Goal: Information Seeking & Learning: Learn about a topic

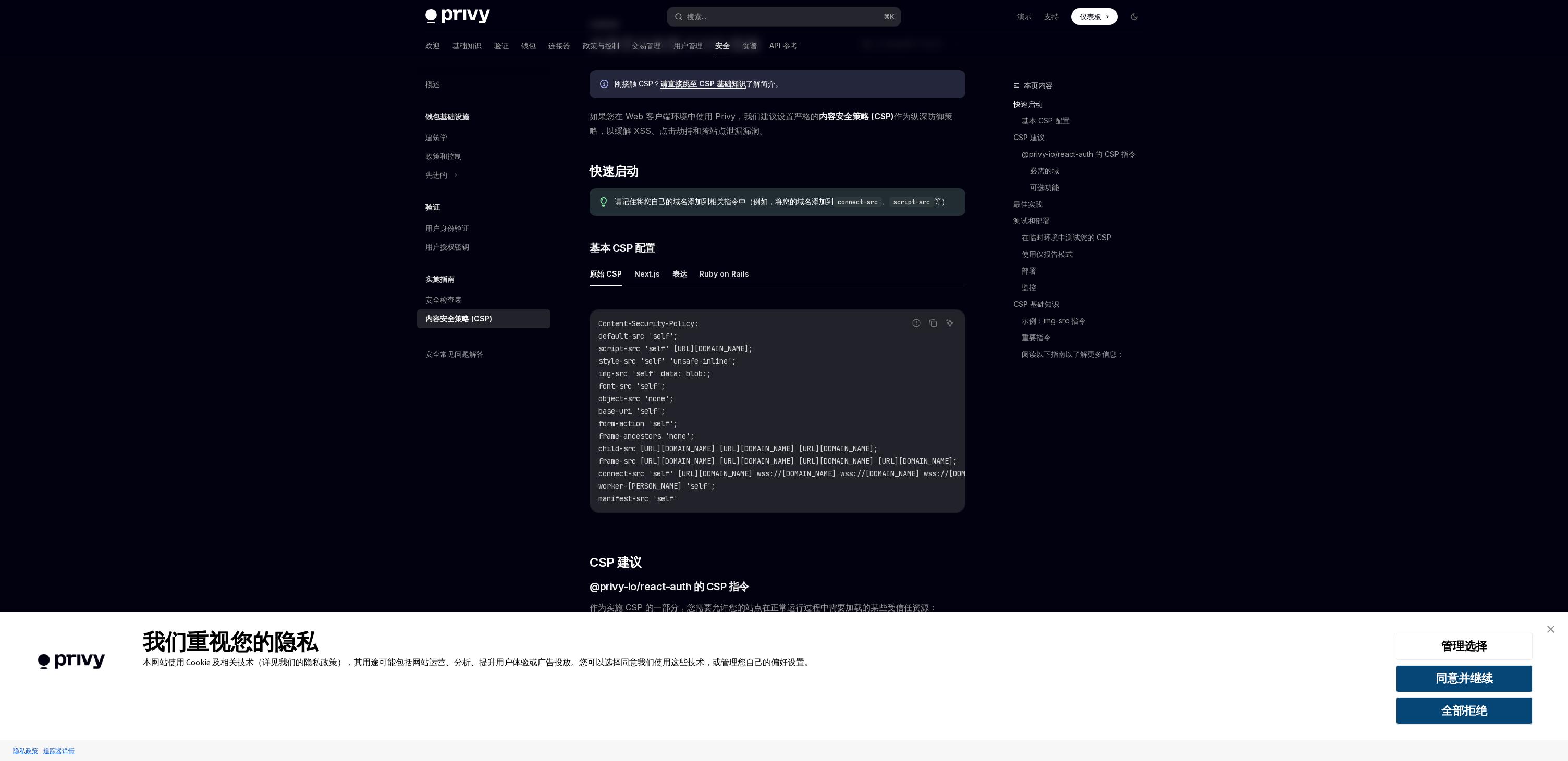
scroll to position [63, 0]
click at [643, 276] on font "Next.js" at bounding box center [647, 272] width 25 height 13
type textarea "*"
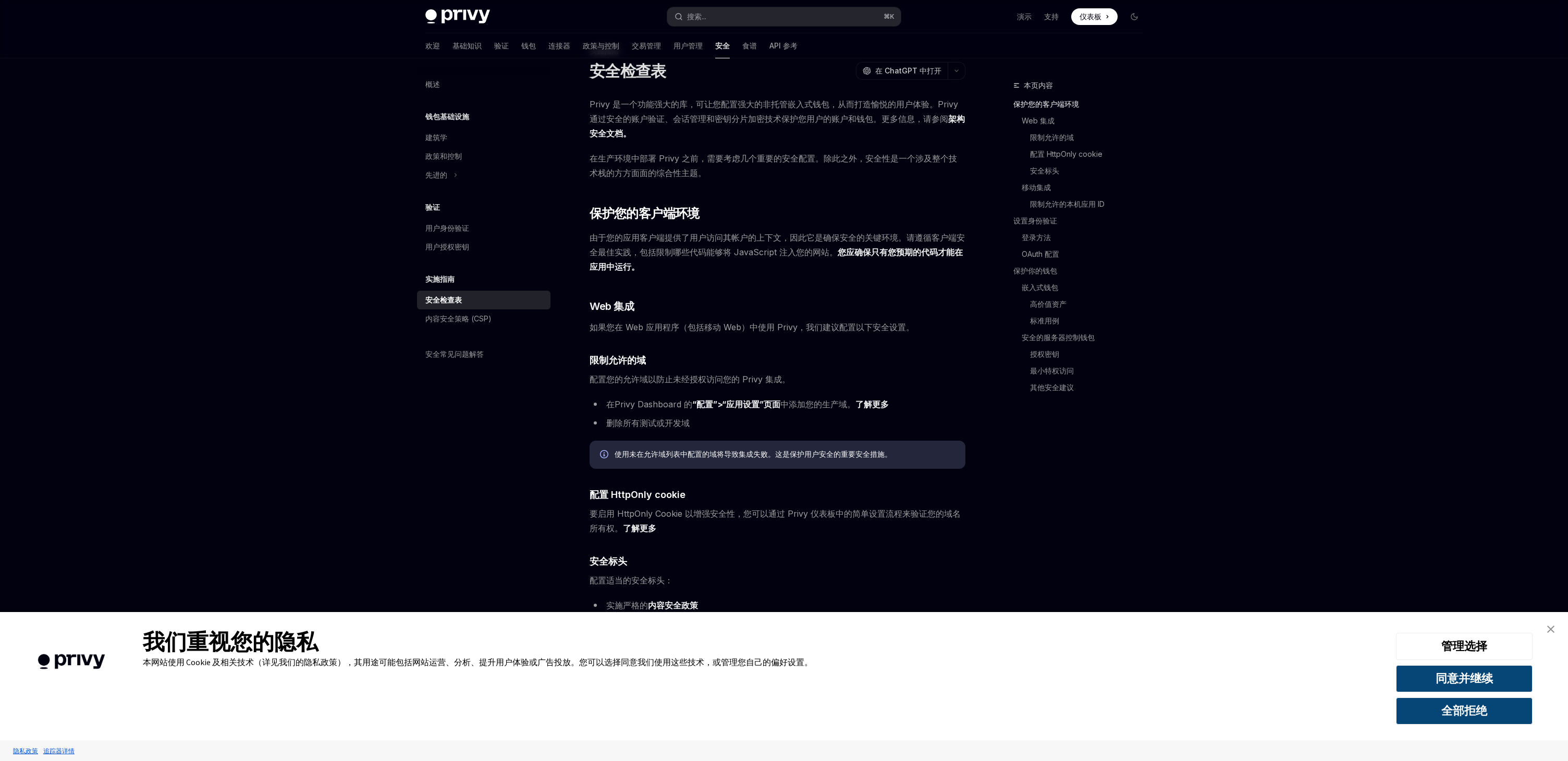
scroll to position [36, 0]
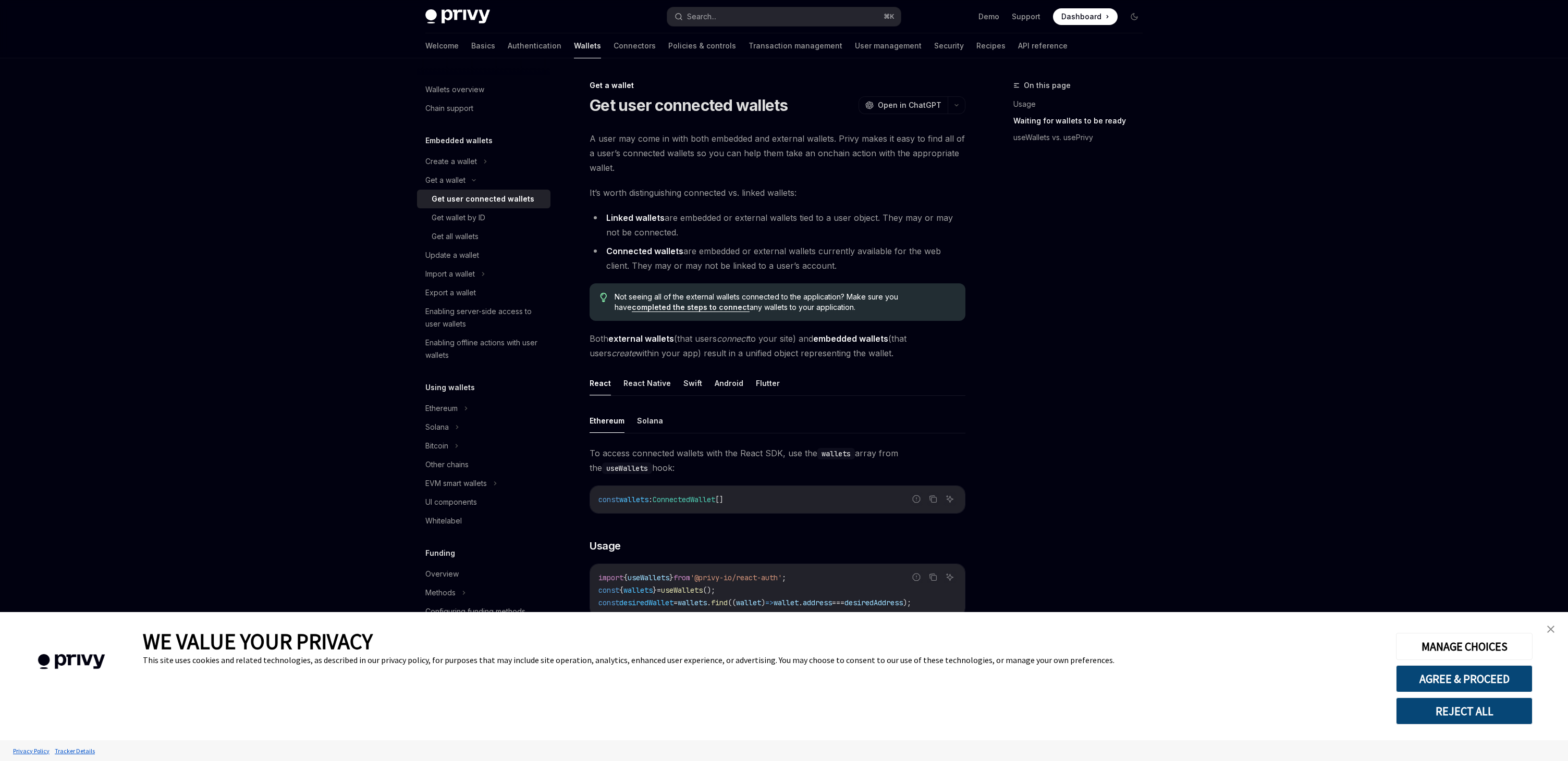
scroll to position [631, 0]
